Goal: Task Accomplishment & Management: Complete application form

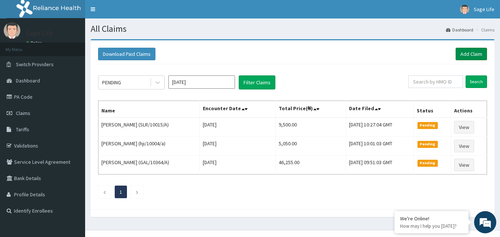
click at [478, 53] on link "Add Claim" at bounding box center [471, 54] width 31 height 13
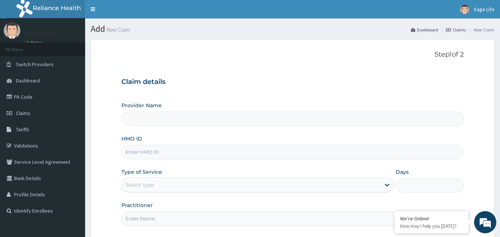
click at [155, 158] on input "HMO ID" at bounding box center [292, 152] width 343 height 14
type input "Sage Life Laboratories and Diagnostics"
type input "SLR/10014/A"
click at [171, 189] on div "Select type" at bounding box center [251, 185] width 259 height 12
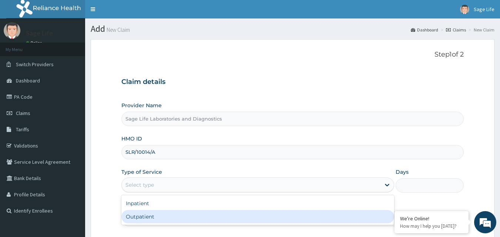
drag, startPoint x: 158, startPoint y: 217, endPoint x: 192, endPoint y: 175, distance: 54.0
click at [160, 215] on div "Outpatient" at bounding box center [257, 216] width 273 height 13
type input "1"
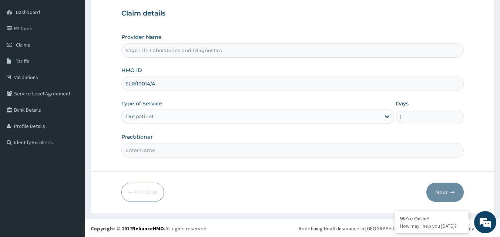
scroll to position [69, 0]
click at [160, 144] on input "Practitioner" at bounding box center [292, 150] width 343 height 14
type input "NIL"
click at [436, 190] on button "Next" at bounding box center [445, 191] width 37 height 19
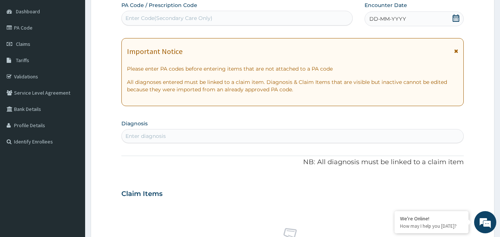
click at [151, 15] on div "Enter Code(Secondary Care Only)" at bounding box center [169, 17] width 87 height 7
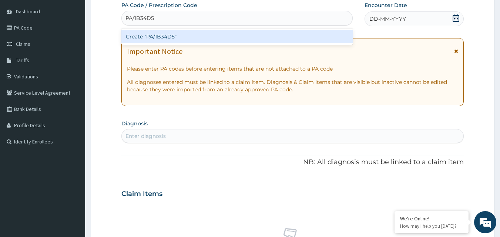
type input "PA/1B34D5"
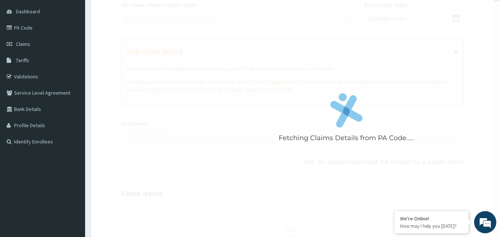
click at [434, 14] on div "Fetching Claims Details from PA Code..... PA Code / Prescription Code Enter Cod…" at bounding box center [292, 192] width 343 height 383
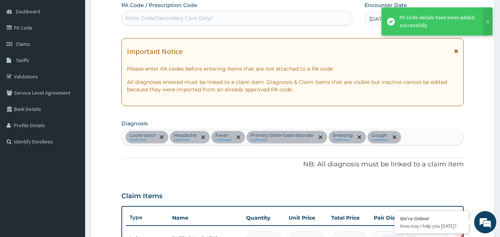
scroll to position [78, 0]
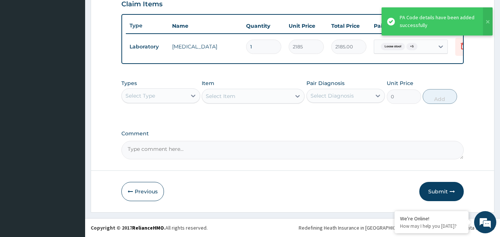
click at [439, 192] on button "Submit" at bounding box center [442, 191] width 44 height 19
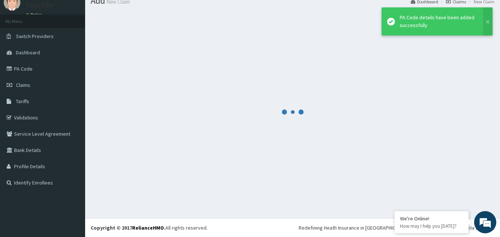
scroll to position [28, 0]
